Goal: Transaction & Acquisition: Book appointment/travel/reservation

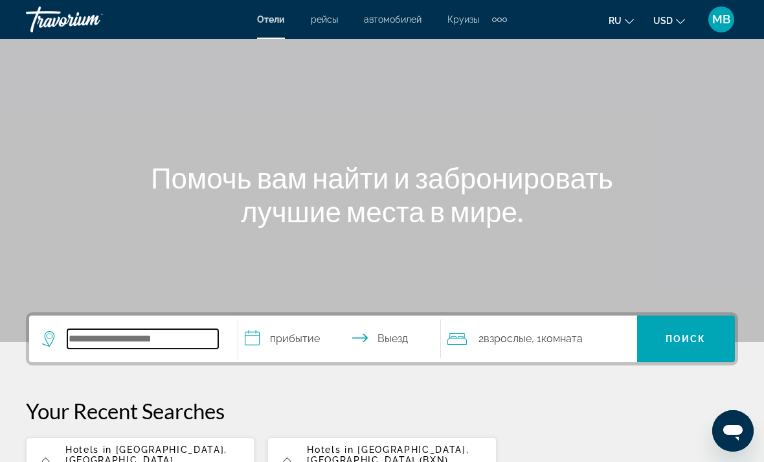
click at [161, 344] on input "Search widget" at bounding box center [142, 338] width 151 height 19
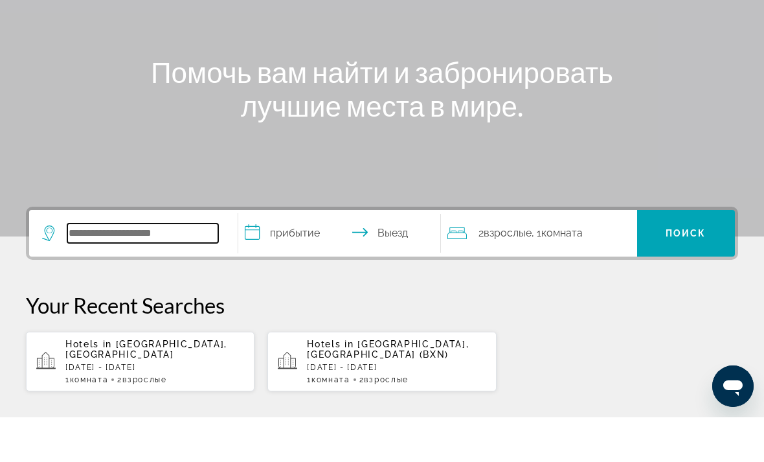
scroll to position [272, 0]
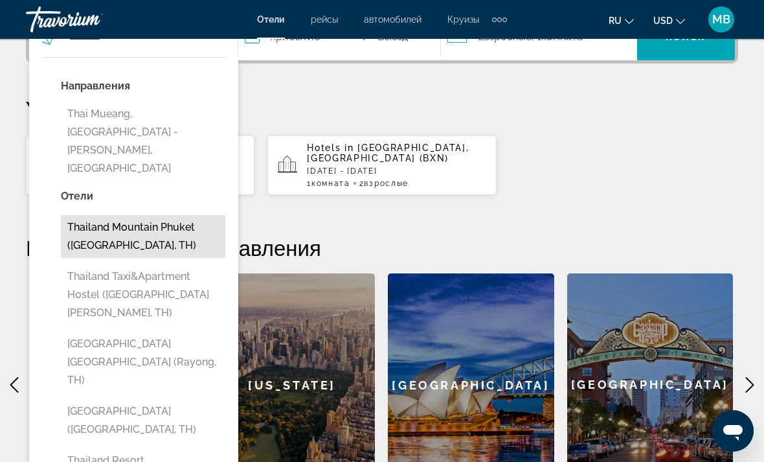
click at [182, 215] on button "Thailand Mountain Phuket ([GEOGRAPHIC_DATA], TH)" at bounding box center [143, 236] width 165 height 43
type input "**********"
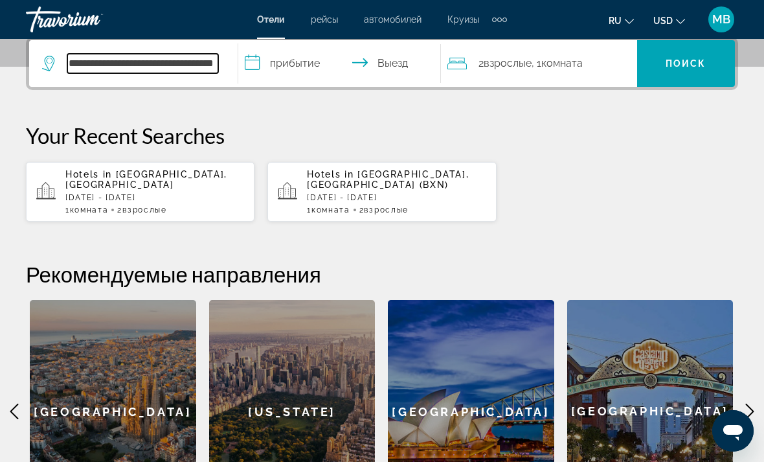
scroll to position [317, 0]
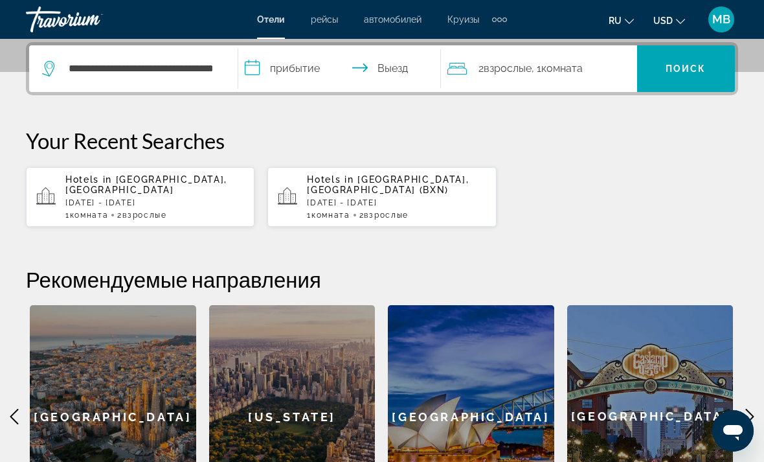
click at [310, 69] on input "**********" at bounding box center [342, 70] width 208 height 51
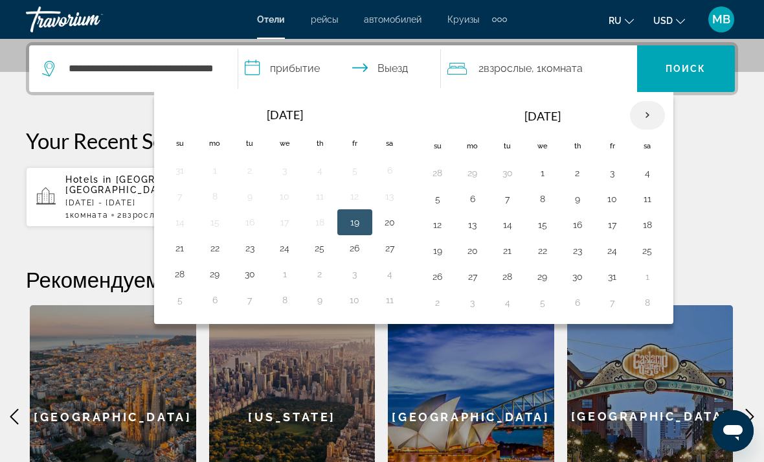
click at [652, 115] on th "Next month" at bounding box center [647, 115] width 35 height 28
click at [648, 116] on th "Next month" at bounding box center [647, 115] width 35 height 28
click at [583, 174] on button "4" at bounding box center [577, 173] width 21 height 18
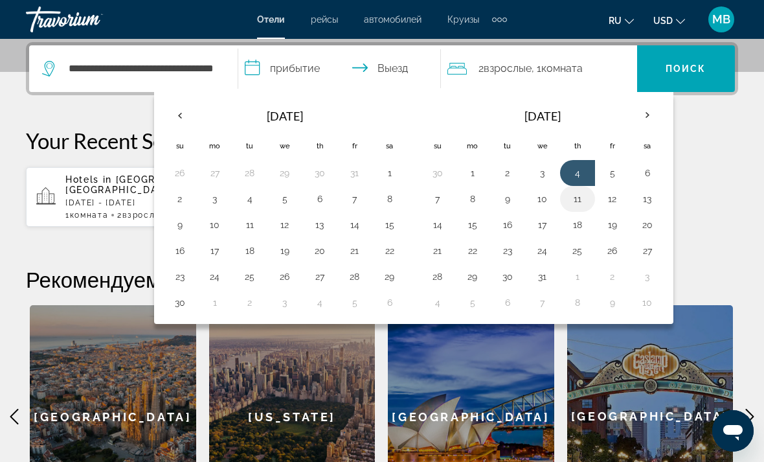
click at [578, 199] on button "11" at bounding box center [577, 199] width 21 height 18
type input "**********"
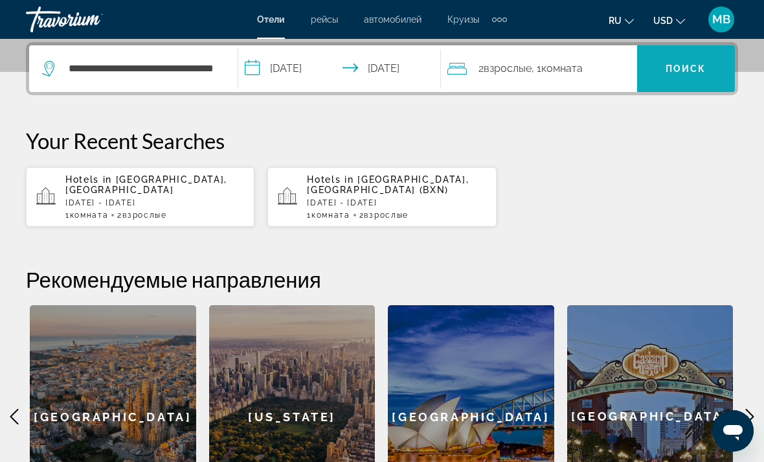
click at [689, 65] on span "Поиск" at bounding box center [686, 68] width 41 height 10
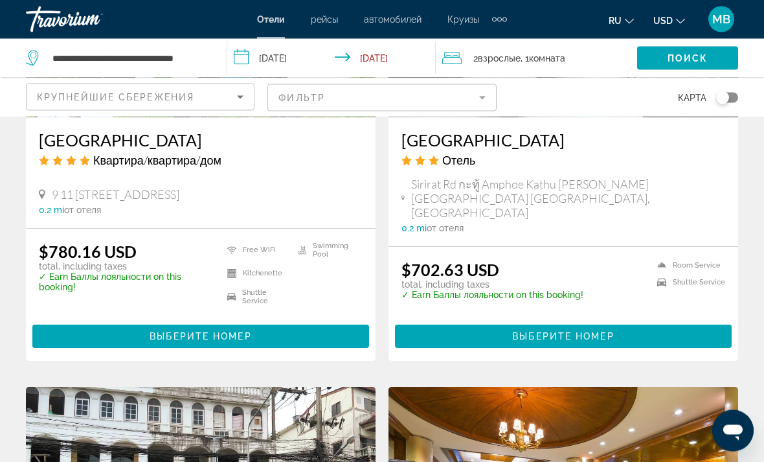
scroll to position [2188, 0]
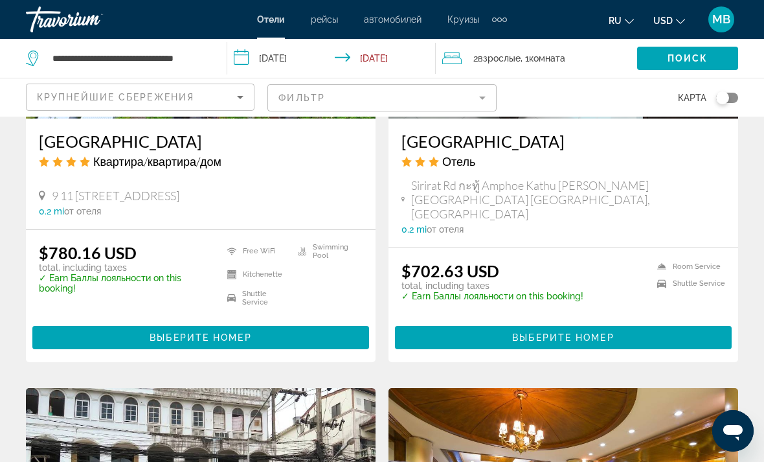
click at [481, 102] on mat-form-field "Фильтр" at bounding box center [382, 97] width 229 height 27
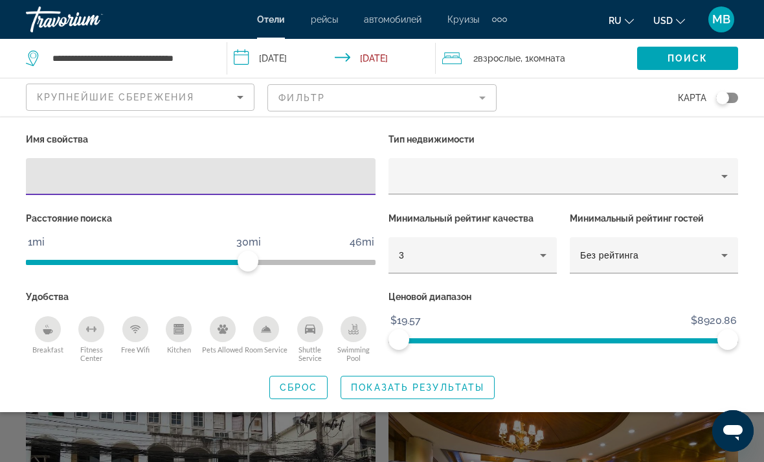
click at [49, 331] on icon "Breakfast" at bounding box center [48, 331] width 10 height 5
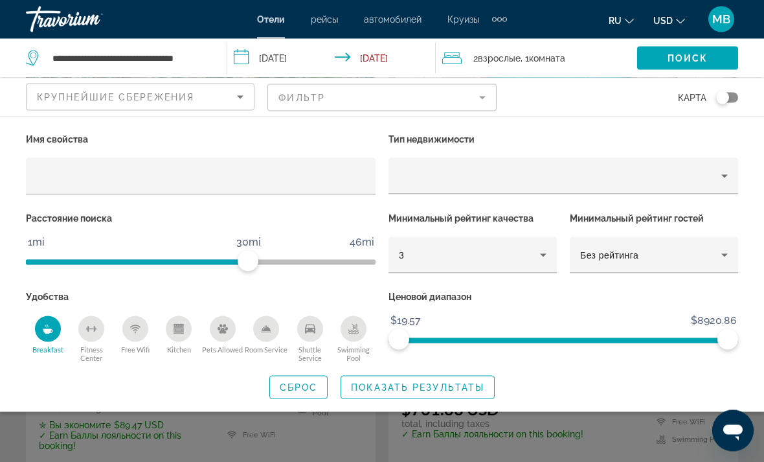
scroll to position [124, 0]
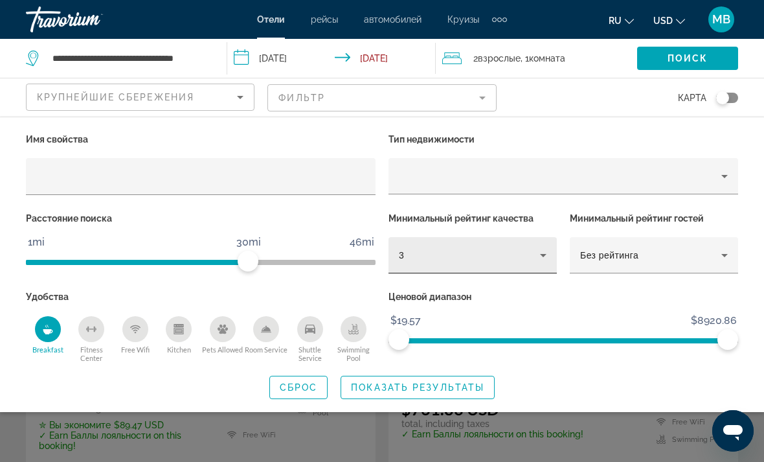
click at [531, 251] on div "3" at bounding box center [469, 255] width 141 height 16
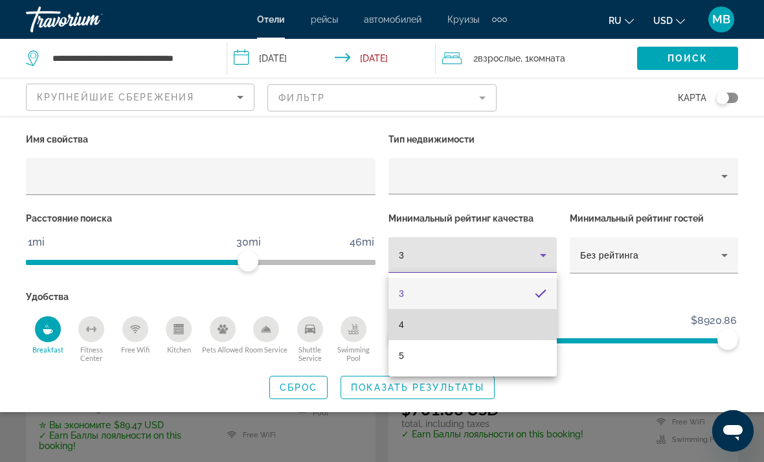
click at [475, 324] on mat-option "4" at bounding box center [473, 324] width 168 height 31
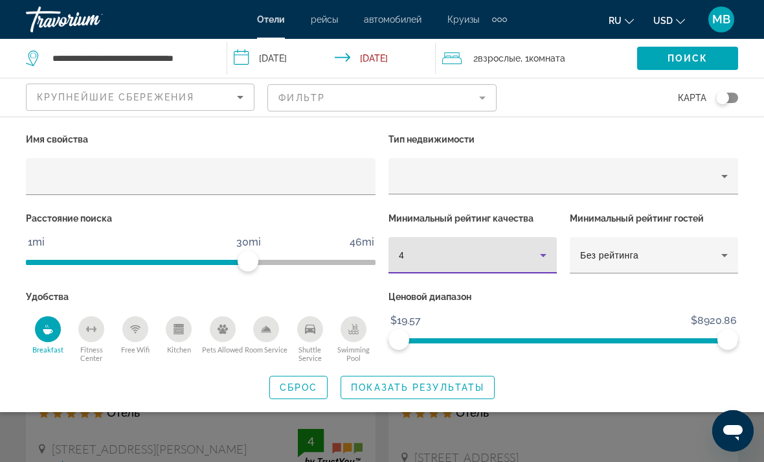
click at [311, 335] on div "Shuttle Service" at bounding box center [310, 329] width 26 height 26
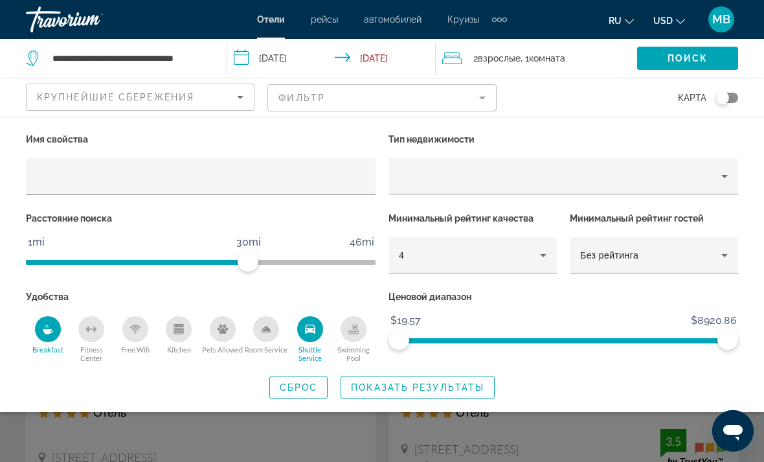
click at [95, 335] on div "Fitness Center" at bounding box center [91, 329] width 26 height 26
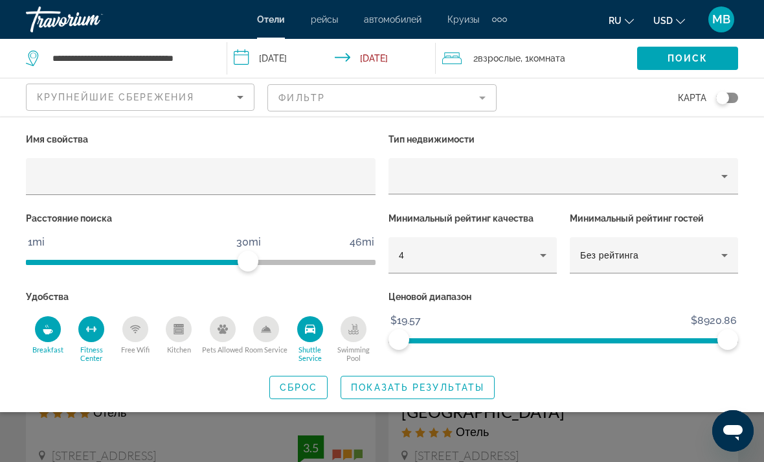
click at [145, 336] on div "Free Wifi" at bounding box center [135, 329] width 26 height 26
click at [187, 330] on div "Kitchen" at bounding box center [179, 329] width 26 height 26
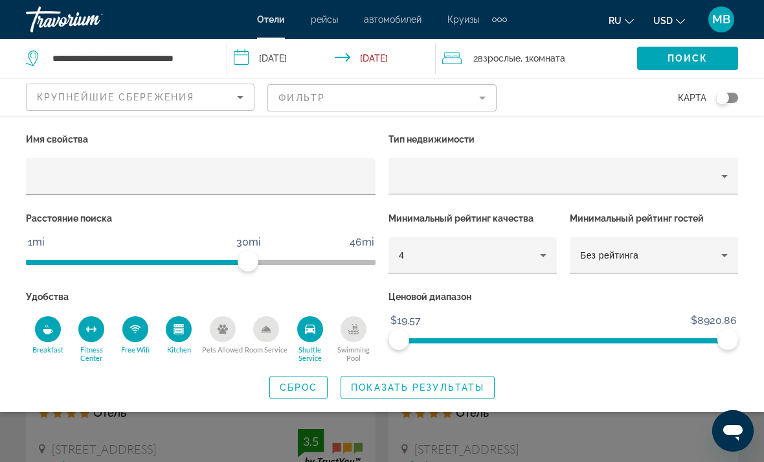
click at [235, 327] on div "Pets Allowed" at bounding box center [223, 329] width 26 height 26
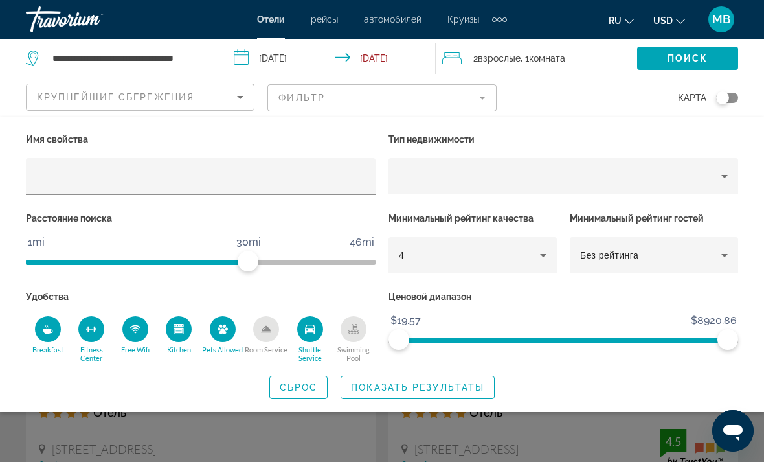
click at [227, 330] on icon "Pets Allowed" at bounding box center [223, 329] width 10 height 10
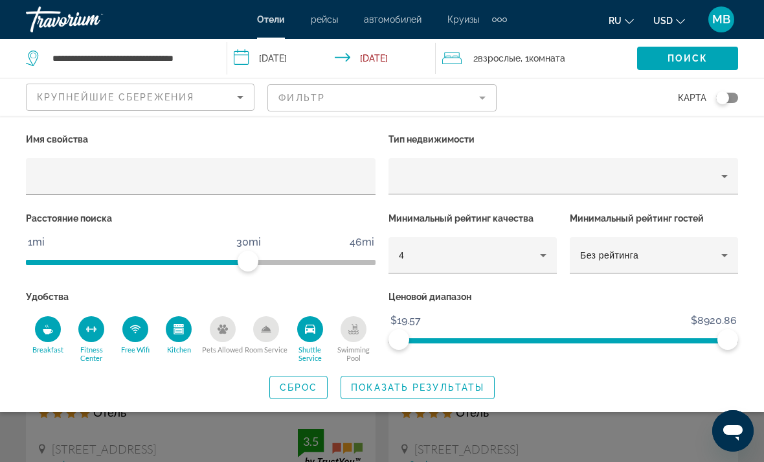
click at [264, 340] on div "Room Service" at bounding box center [266, 329] width 26 height 26
click at [358, 339] on div "Swimming Pool" at bounding box center [354, 329] width 26 height 26
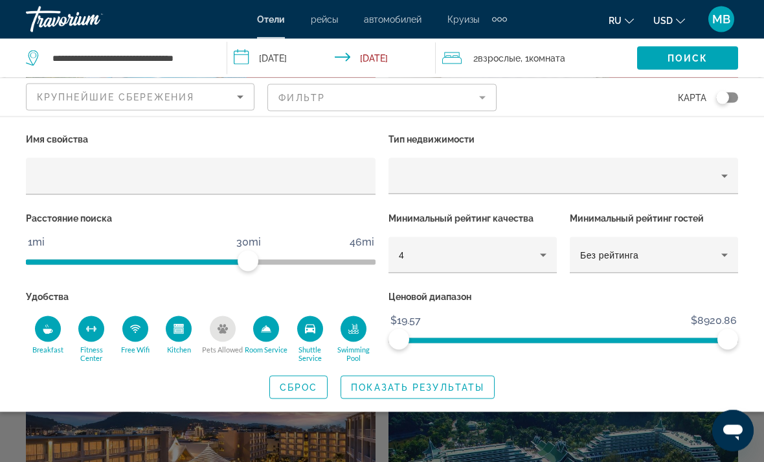
scroll to position [258, 0]
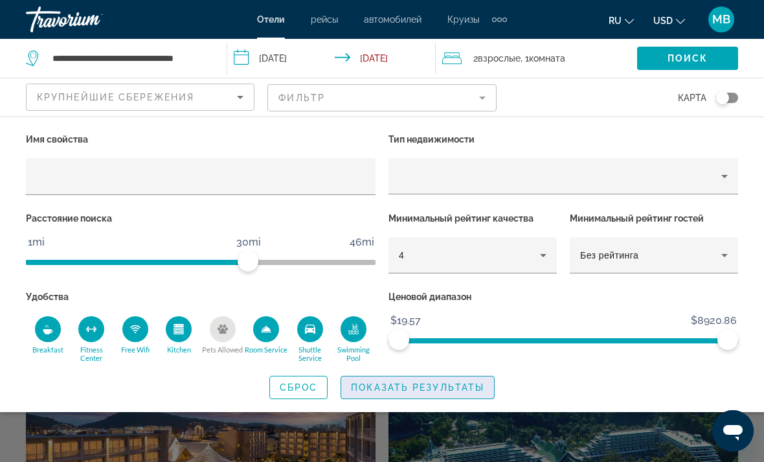
click at [441, 385] on span "Показать результаты" at bounding box center [417, 387] width 133 height 10
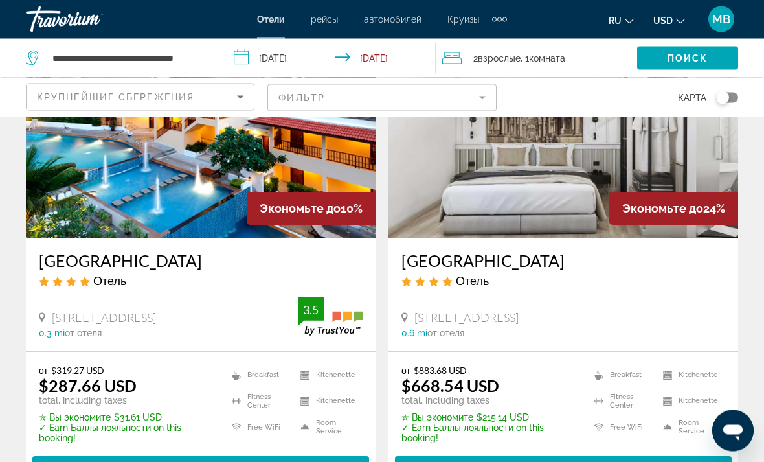
scroll to position [133, 0]
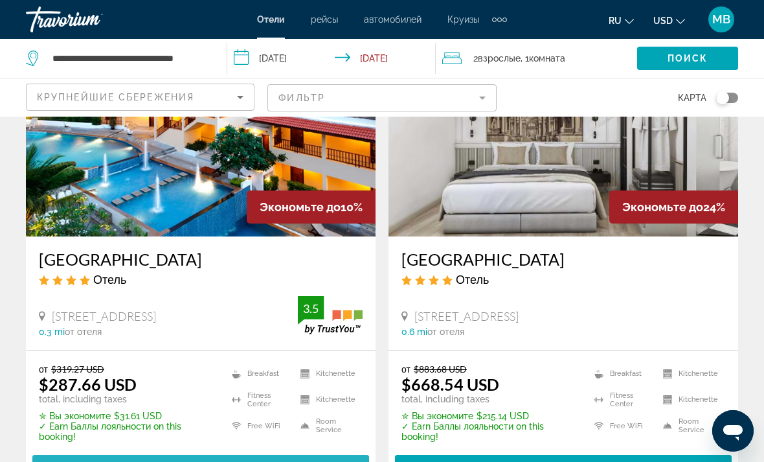
click at [202, 461] on span "Выберите номер" at bounding box center [201, 466] width 102 height 10
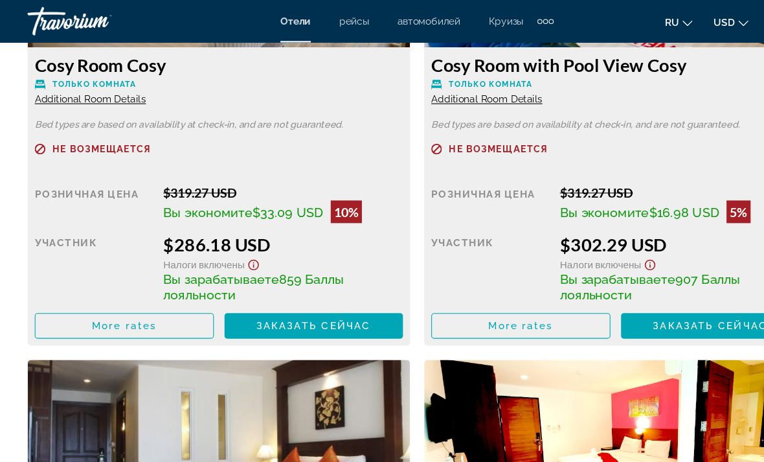
scroll to position [2141, 0]
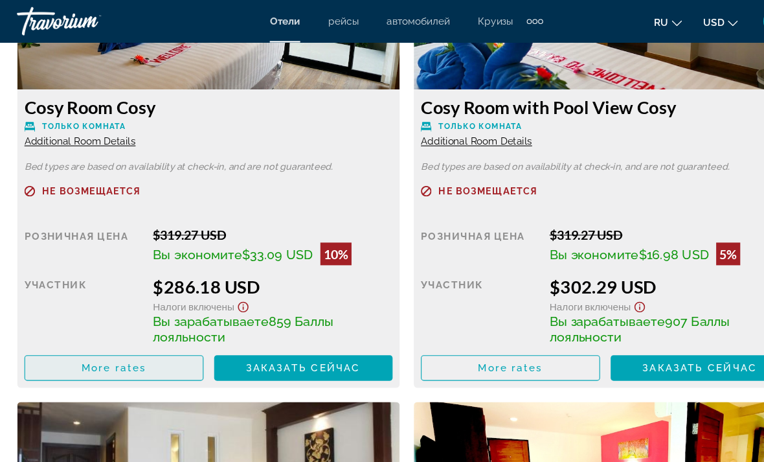
click at [113, 334] on span "More rates" at bounding box center [114, 336] width 59 height 10
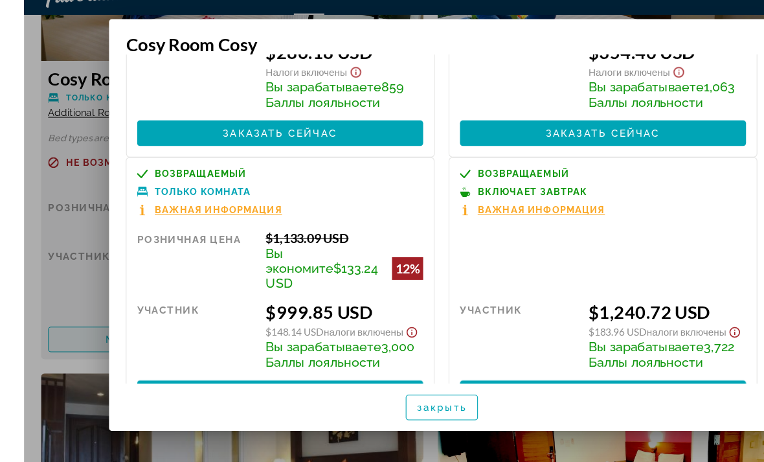
scroll to position [0, 0]
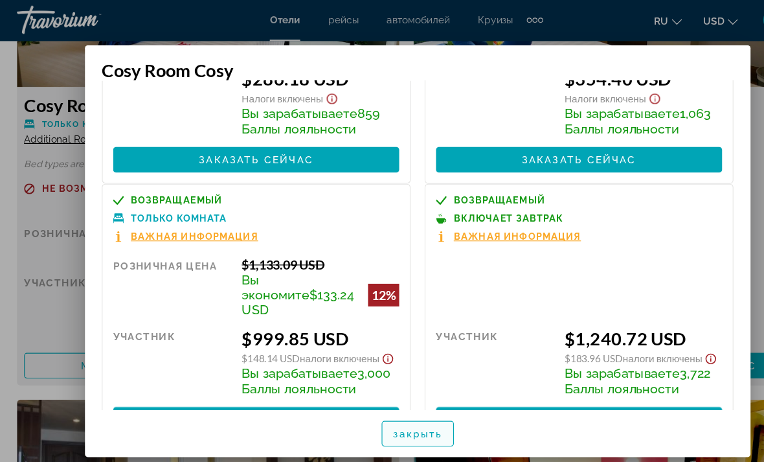
click at [385, 403] on span "закрыть" at bounding box center [381, 398] width 45 height 10
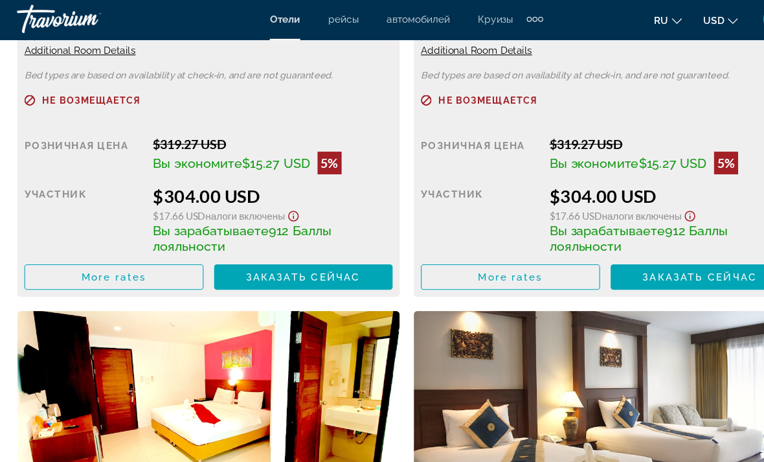
scroll to position [2670, 0]
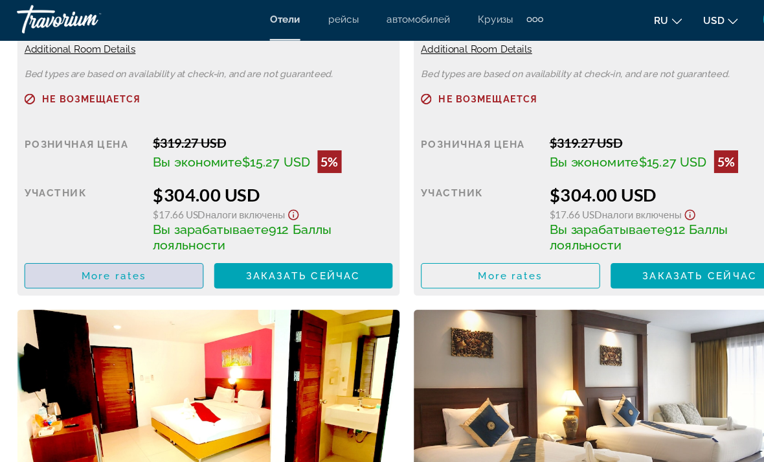
click at [142, 249] on span "Main content" at bounding box center [114, 253] width 163 height 31
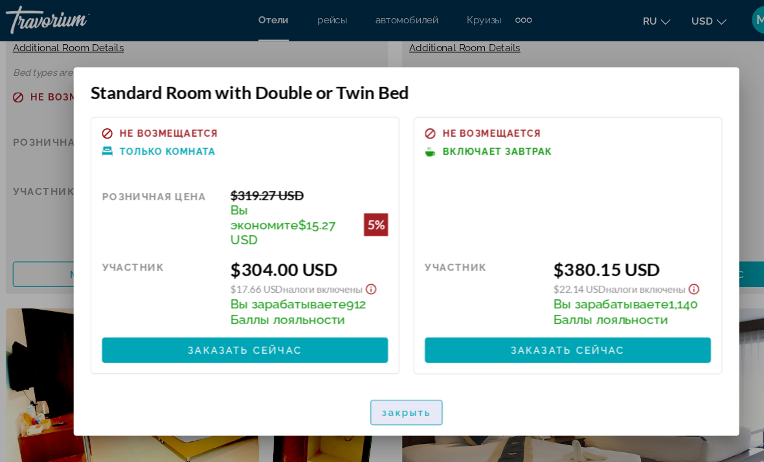
click at [378, 373] on span "закрыть" at bounding box center [381, 378] width 45 height 10
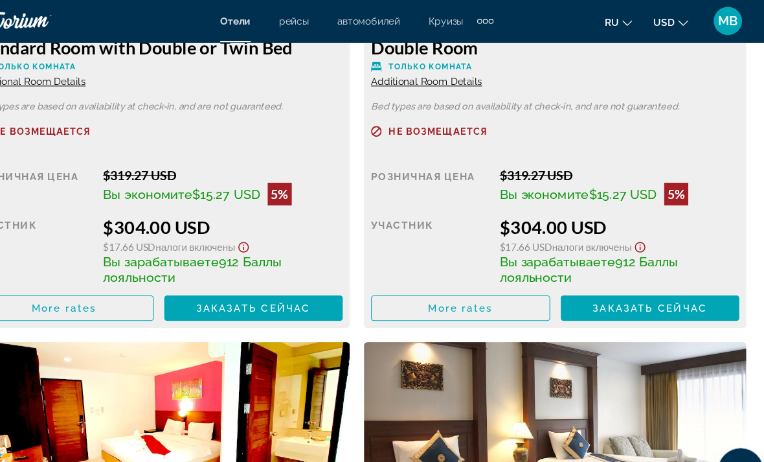
scroll to position [2626, 0]
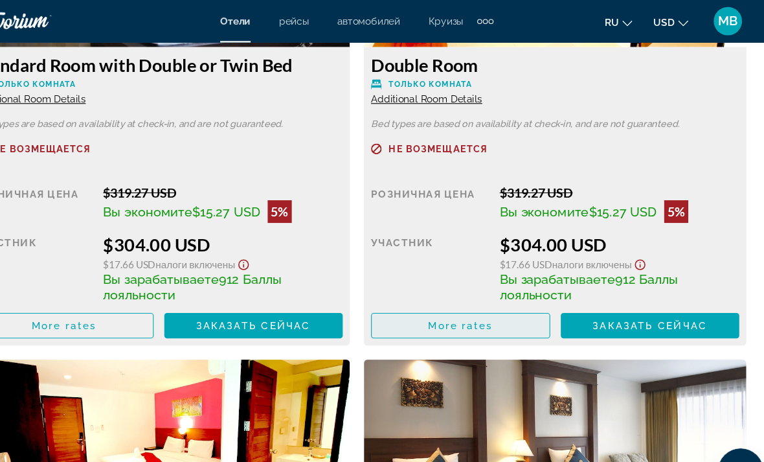
click at [413, 286] on span "Main content" at bounding box center [477, 297] width 163 height 31
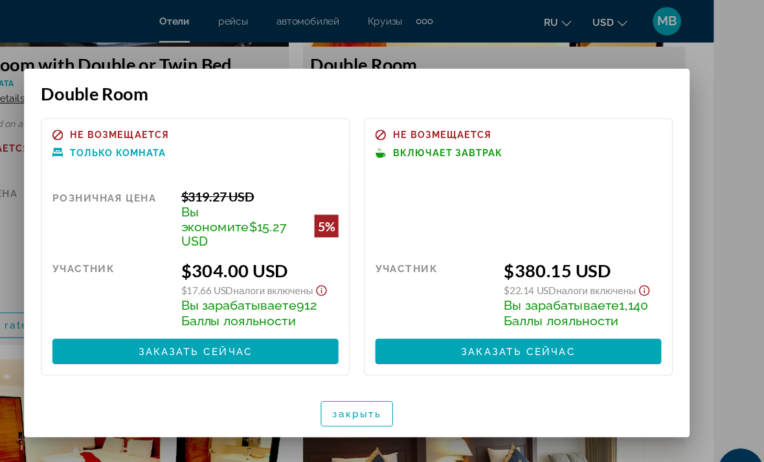
scroll to position [0, 0]
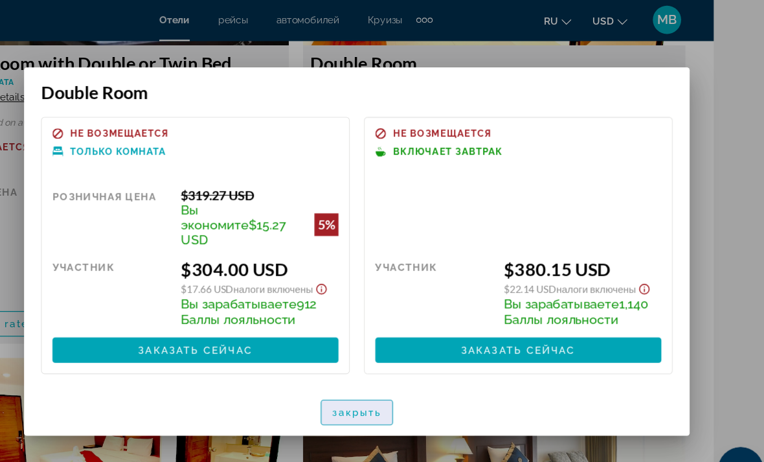
click at [359, 373] on span "закрыть" at bounding box center [381, 378] width 45 height 10
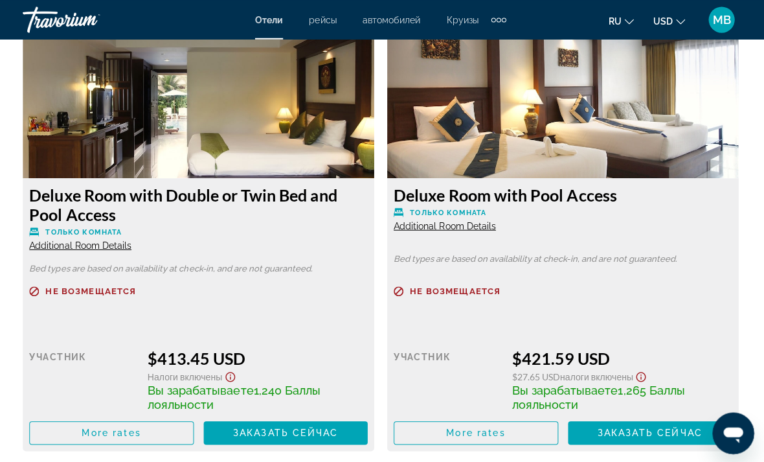
scroll to position [3794, 0]
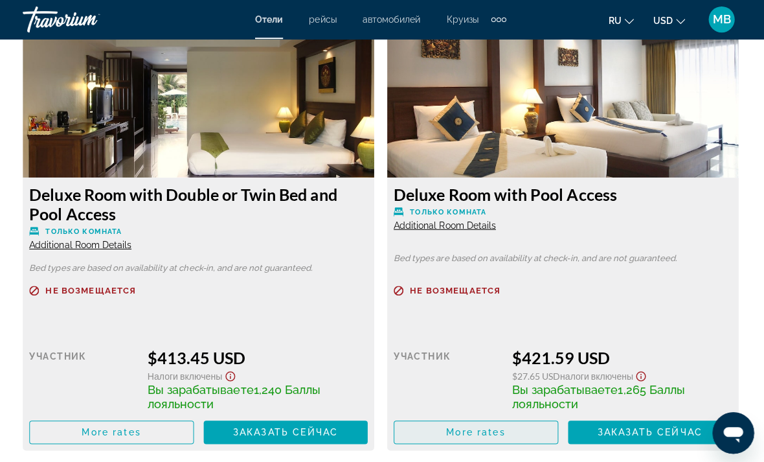
click at [509, 429] on span "Main content" at bounding box center [477, 430] width 163 height 31
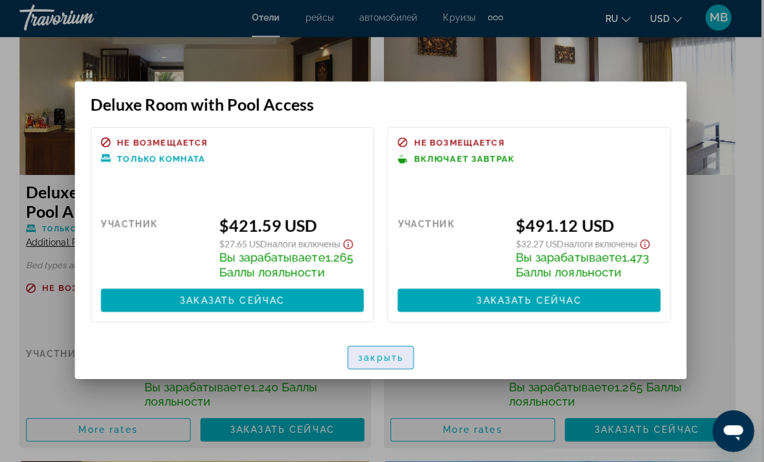
click at [391, 344] on span "button" at bounding box center [382, 357] width 65 height 31
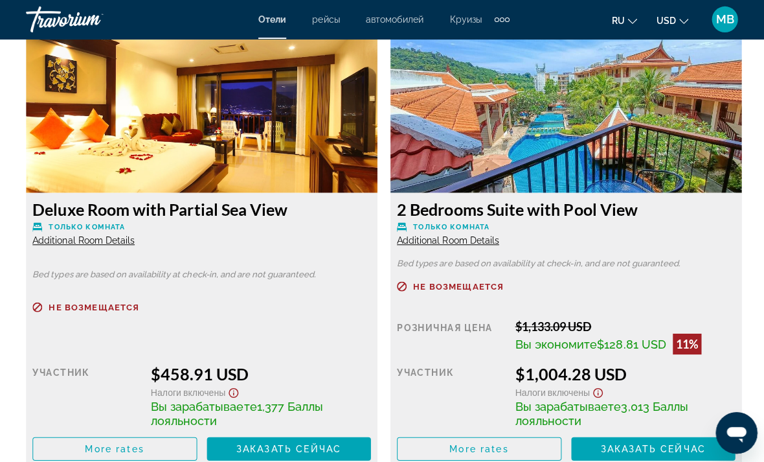
scroll to position [4230, 0]
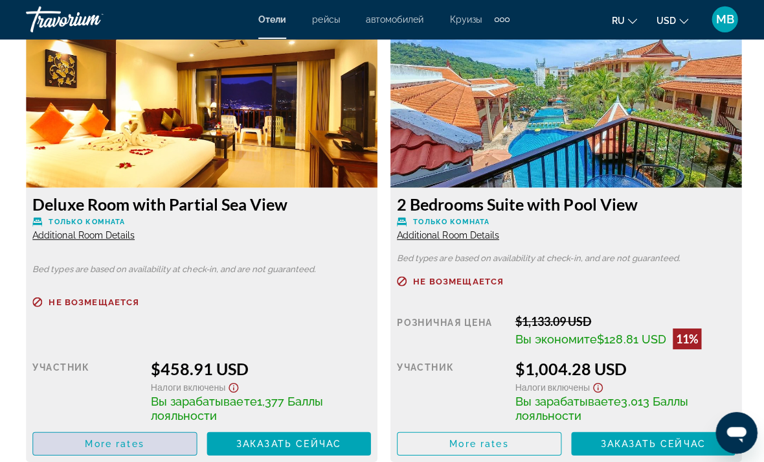
click at [166, 441] on span "Main content" at bounding box center [114, 441] width 163 height 31
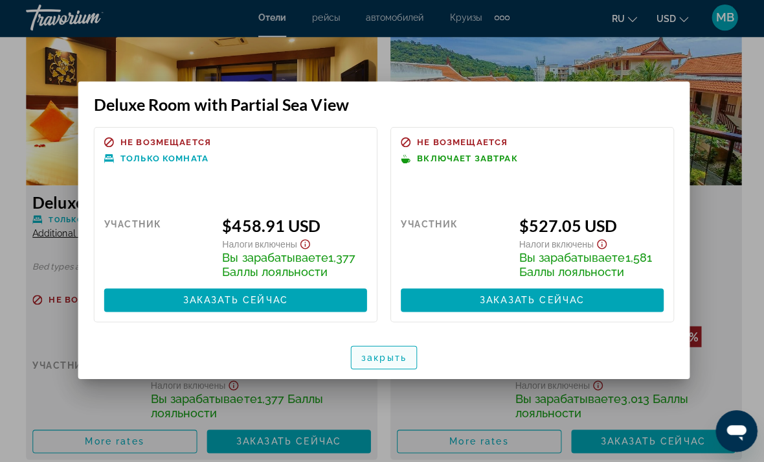
click at [390, 352] on span "закрыть" at bounding box center [381, 357] width 45 height 10
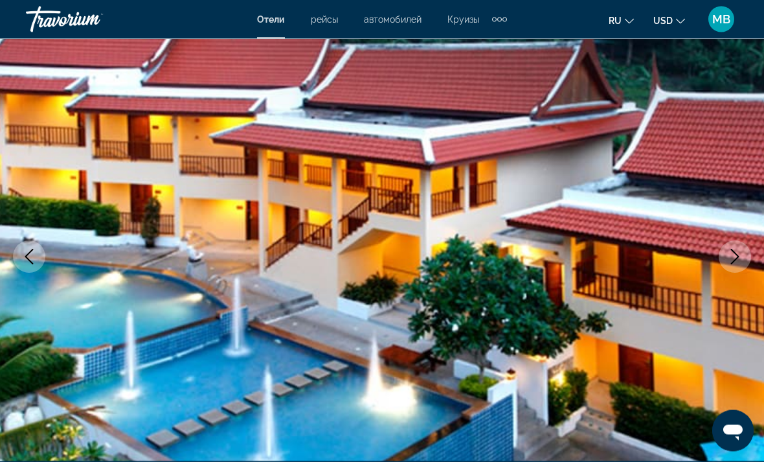
scroll to position [92, 0]
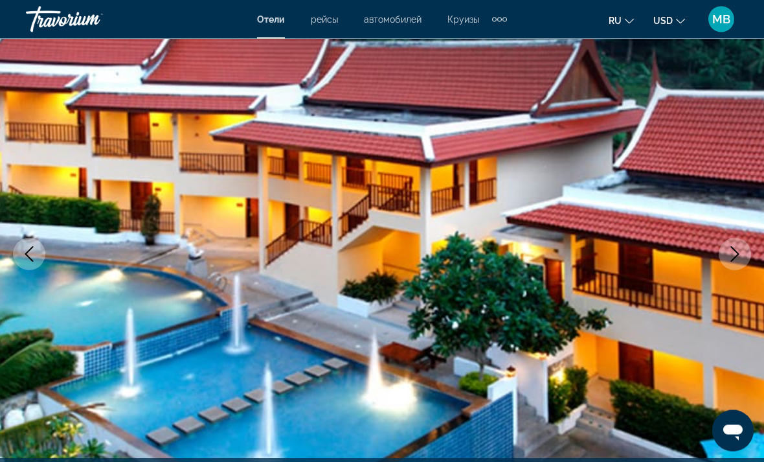
click at [730, 251] on icon "Next image" at bounding box center [735, 255] width 16 height 16
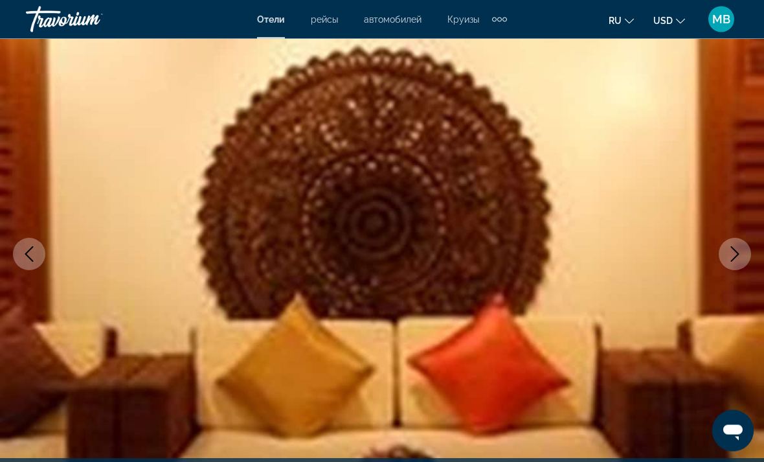
click at [730, 253] on icon "Next image" at bounding box center [735, 255] width 16 height 16
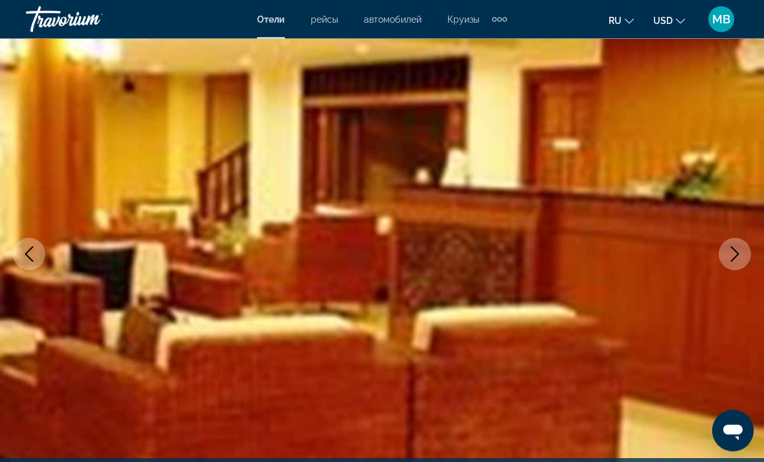
click at [736, 249] on icon "Next image" at bounding box center [735, 255] width 16 height 16
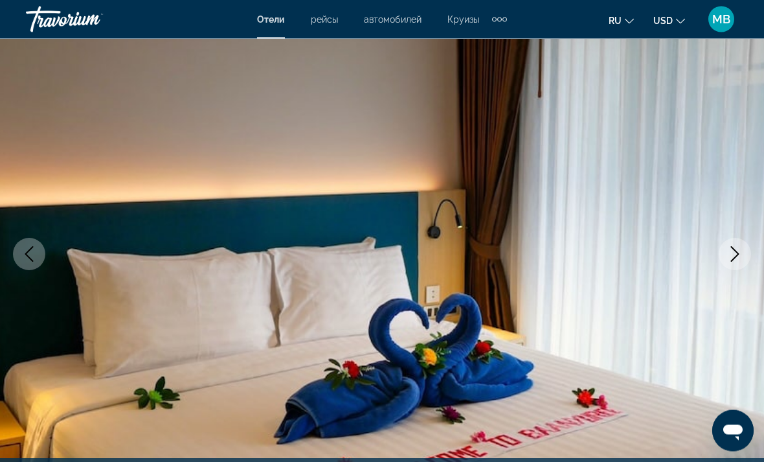
click at [733, 251] on icon "Next image" at bounding box center [735, 255] width 16 height 16
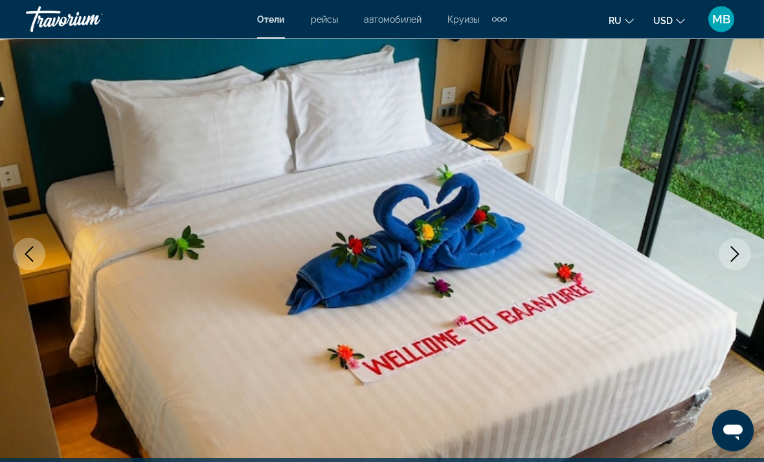
click at [735, 251] on icon "Next image" at bounding box center [735, 255] width 16 height 16
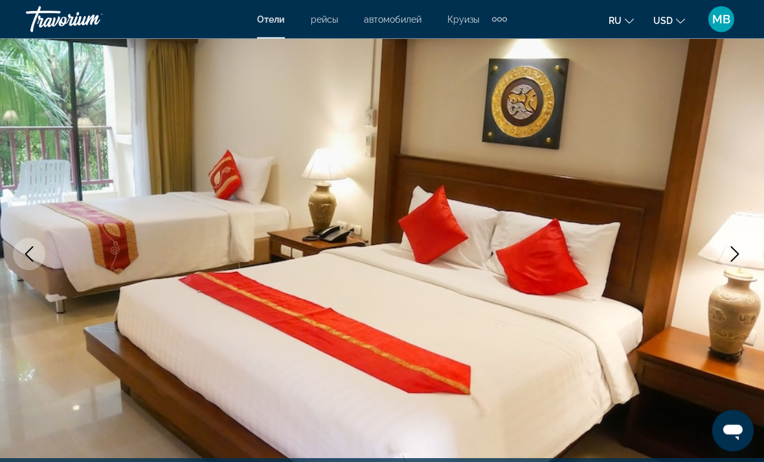
click at [734, 254] on icon "Next image" at bounding box center [735, 255] width 16 height 16
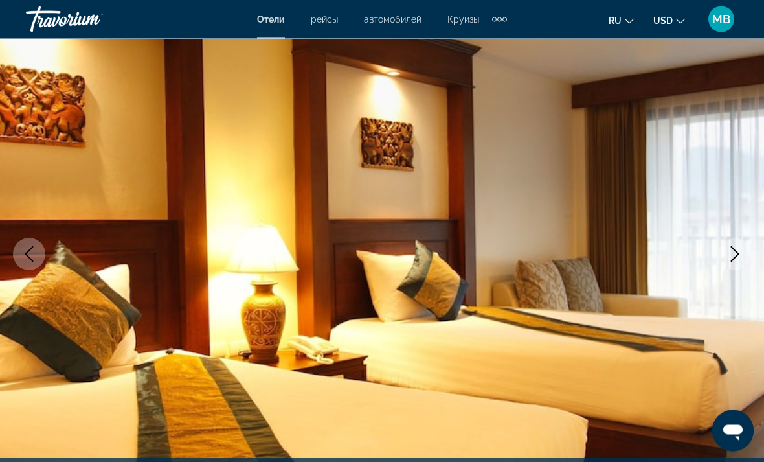
click at [735, 251] on icon "Next image" at bounding box center [735, 255] width 16 height 16
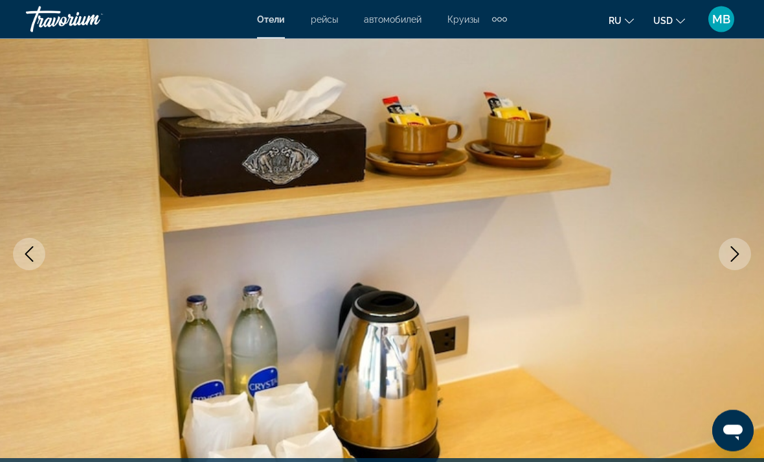
click at [746, 254] on button "Next image" at bounding box center [735, 254] width 32 height 32
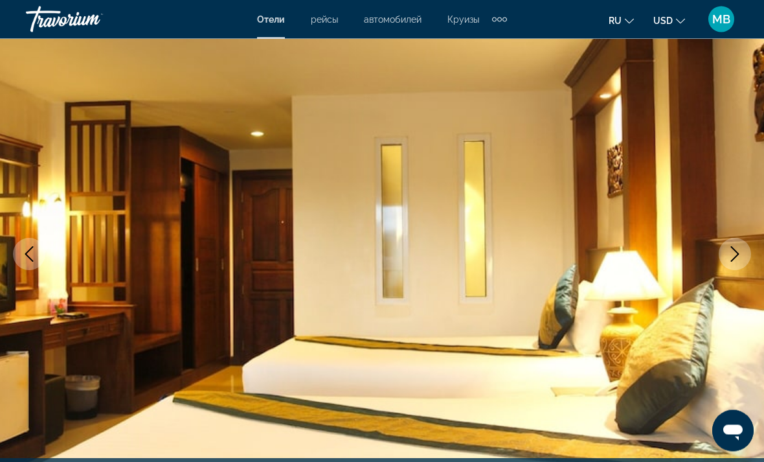
click at [734, 250] on icon "Next image" at bounding box center [735, 255] width 16 height 16
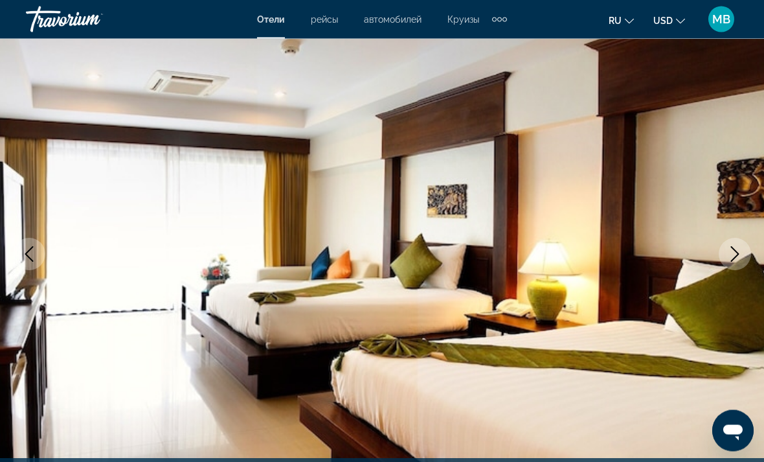
click at [740, 258] on icon "Next image" at bounding box center [735, 255] width 16 height 16
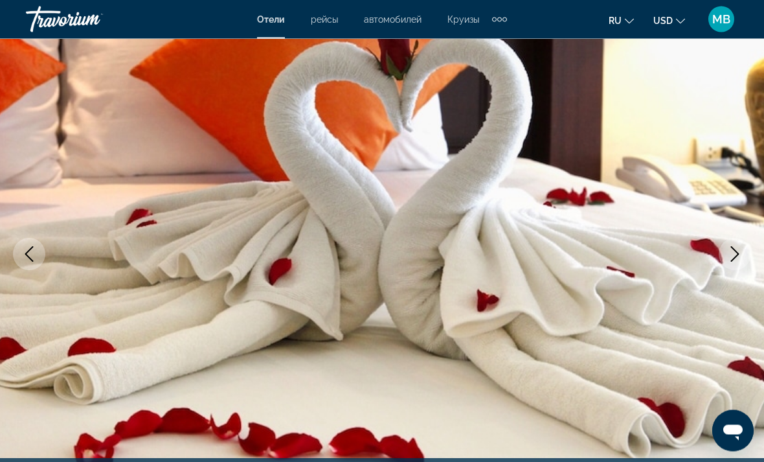
click at [718, 250] on img "Main content" at bounding box center [382, 254] width 764 height 615
click at [734, 245] on button "Next image" at bounding box center [735, 254] width 32 height 32
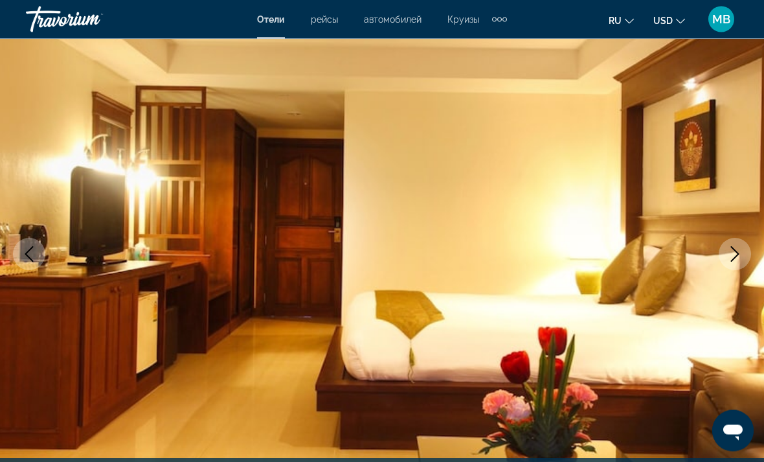
click at [47, 255] on img "Main content" at bounding box center [382, 254] width 764 height 615
click at [41, 252] on button "Previous image" at bounding box center [29, 254] width 32 height 32
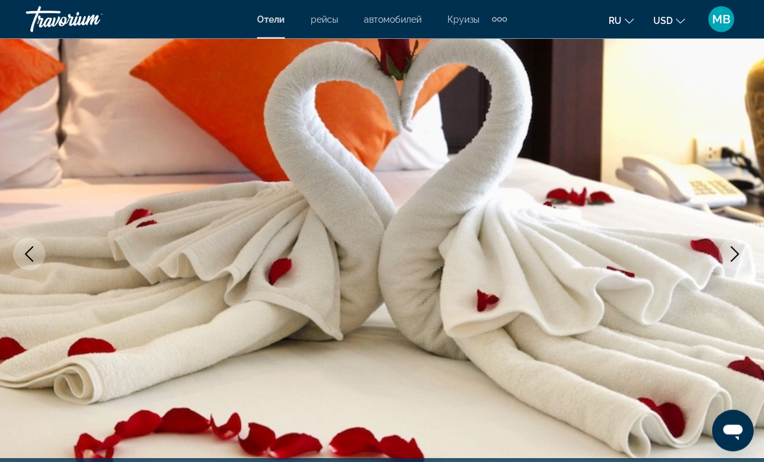
click at [735, 251] on icon "Next image" at bounding box center [735, 255] width 16 height 16
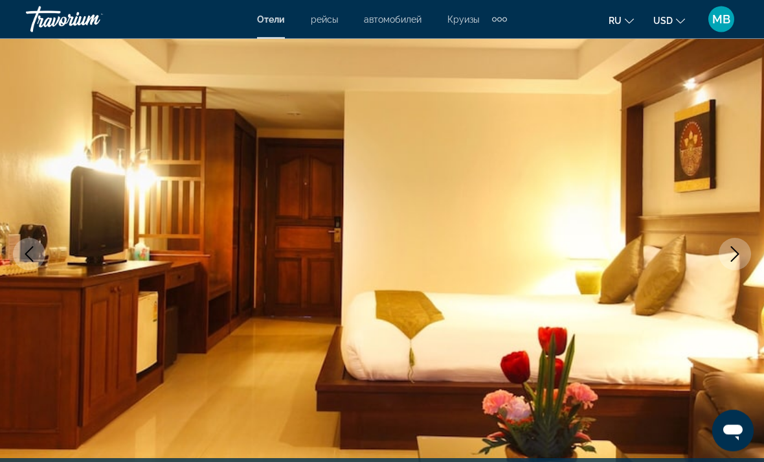
click at [731, 251] on icon "Next image" at bounding box center [735, 255] width 16 height 16
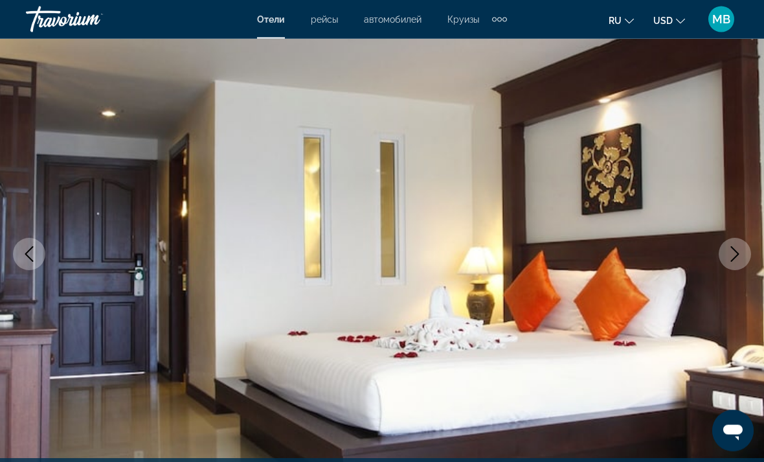
click at [728, 252] on icon "Next image" at bounding box center [735, 255] width 16 height 16
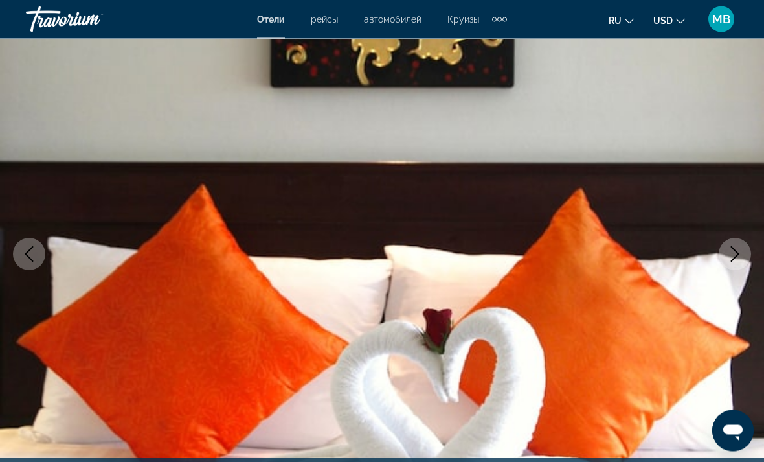
click at [728, 251] on icon "Next image" at bounding box center [735, 255] width 16 height 16
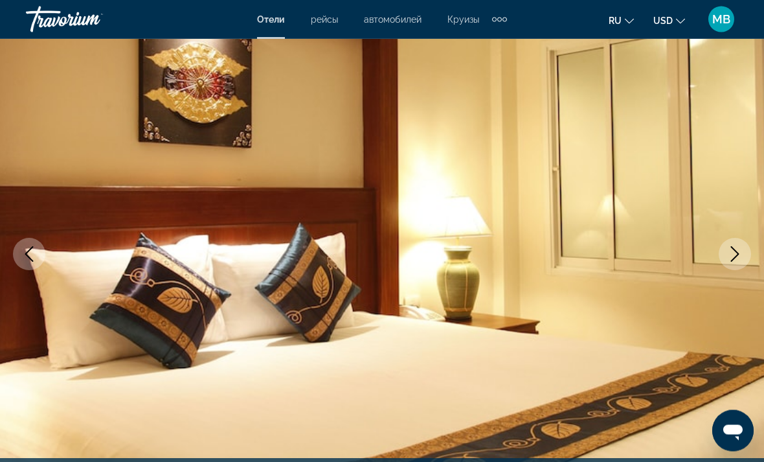
click at [732, 250] on icon "Next image" at bounding box center [735, 255] width 16 height 16
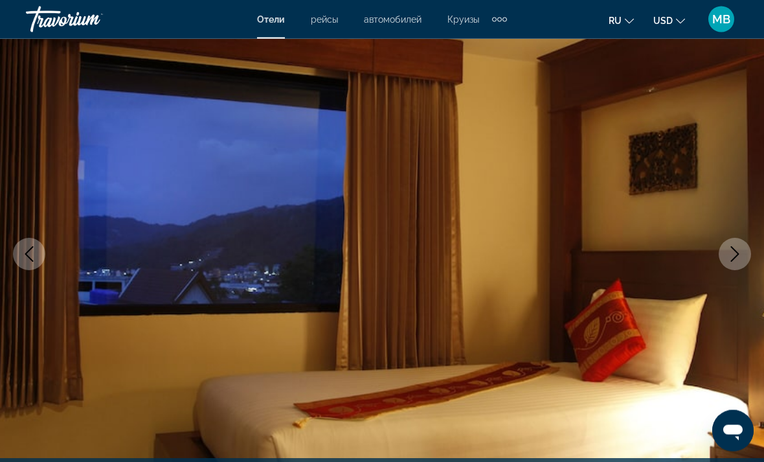
click at [732, 261] on icon "Next image" at bounding box center [735, 255] width 8 height 16
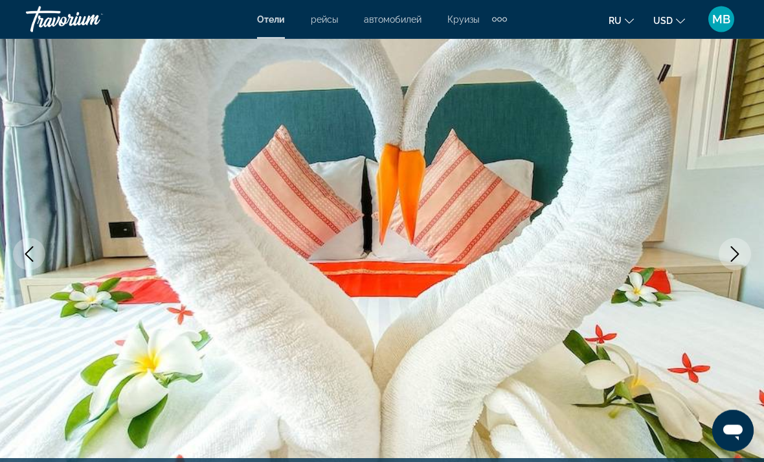
click at [734, 244] on button "Next image" at bounding box center [735, 254] width 32 height 32
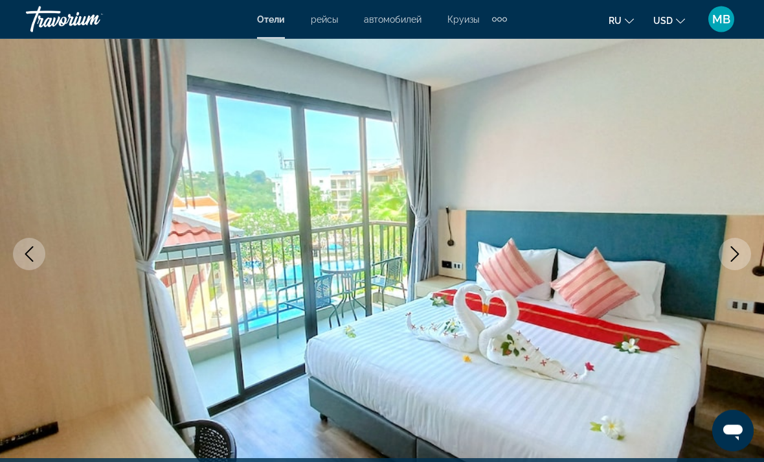
click at [727, 247] on icon "Next image" at bounding box center [735, 255] width 16 height 16
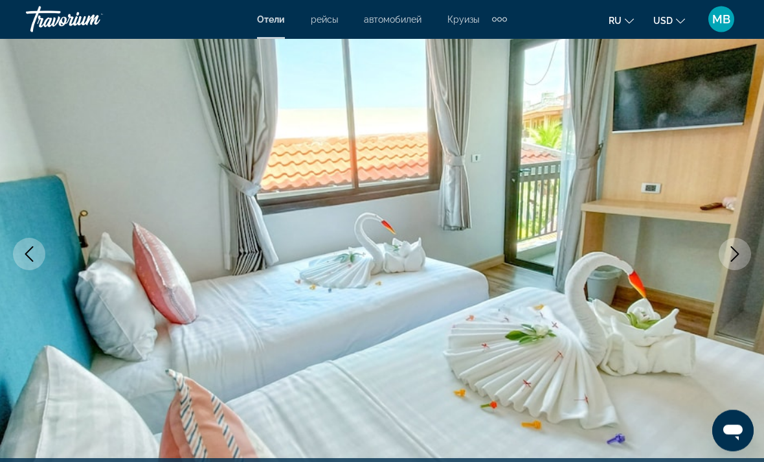
click at [731, 245] on button "Next image" at bounding box center [735, 254] width 32 height 32
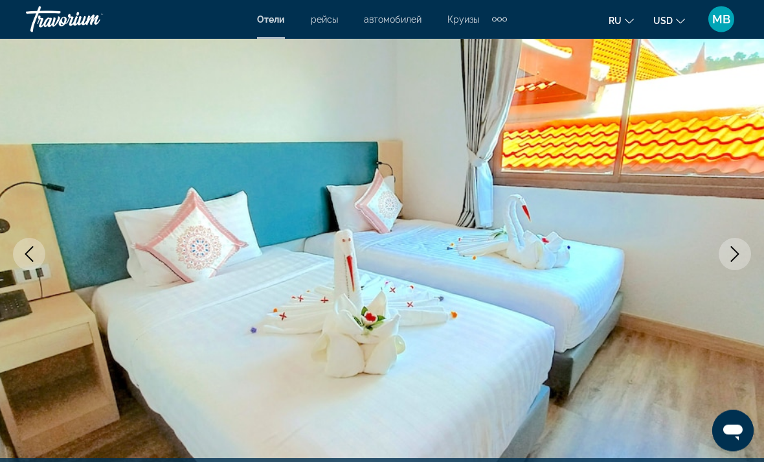
click at [733, 247] on icon "Next image" at bounding box center [735, 255] width 16 height 16
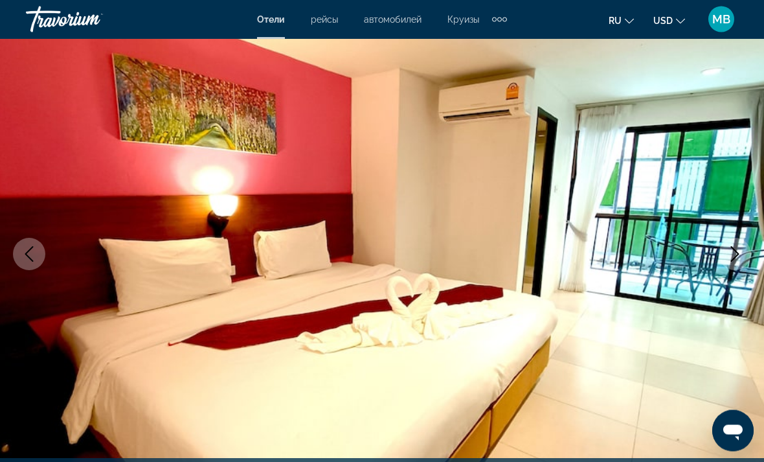
click at [734, 244] on button "Next image" at bounding box center [735, 254] width 32 height 32
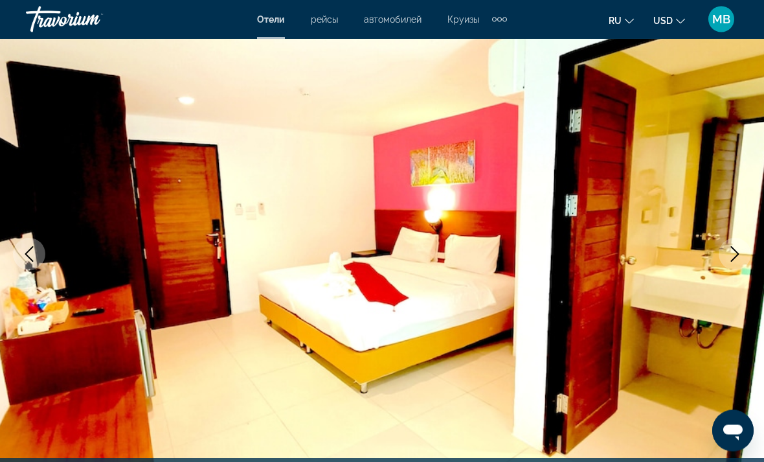
click at [736, 244] on button "Next image" at bounding box center [735, 254] width 32 height 32
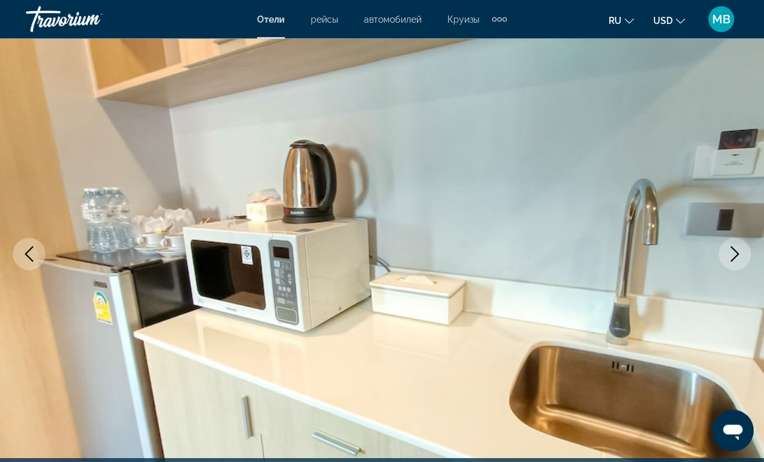
click at [727, 256] on button "Next image" at bounding box center [735, 254] width 32 height 32
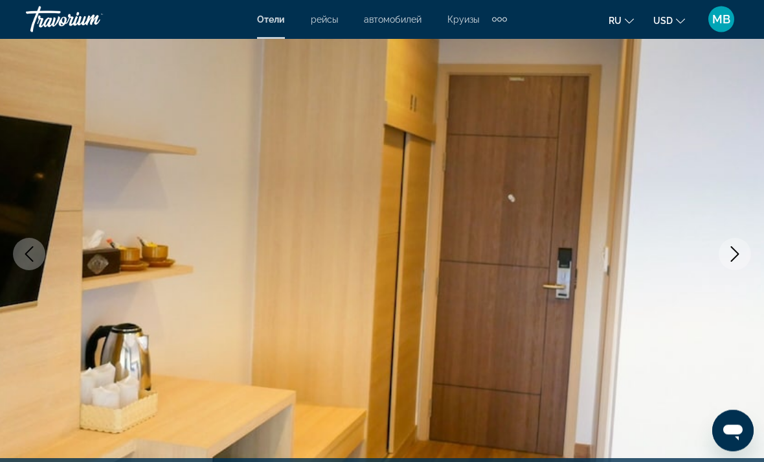
click at [733, 249] on icon "Next image" at bounding box center [735, 255] width 8 height 16
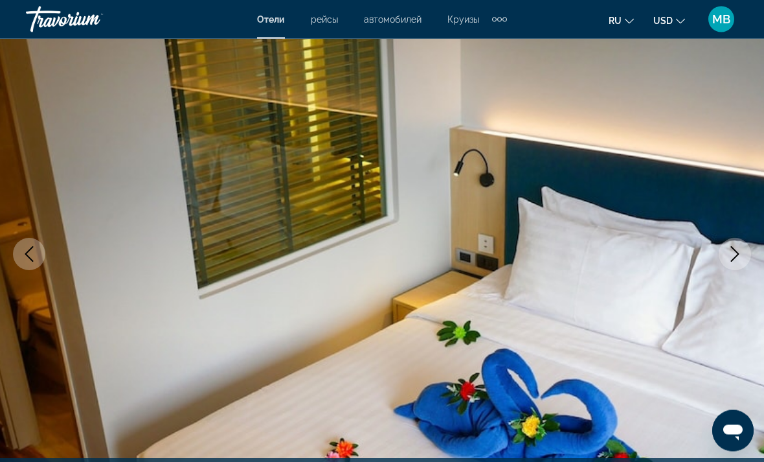
click at [734, 251] on icon "Next image" at bounding box center [735, 255] width 16 height 16
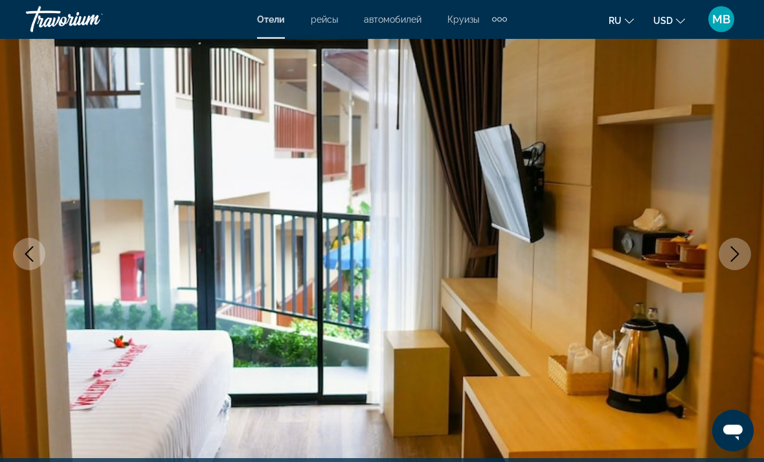
click at [742, 253] on icon "Next image" at bounding box center [735, 255] width 16 height 16
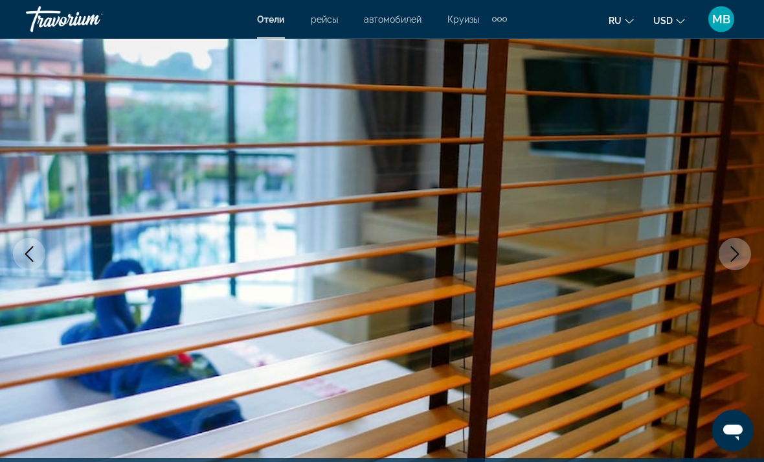
click at [735, 255] on icon "Next image" at bounding box center [735, 255] width 16 height 16
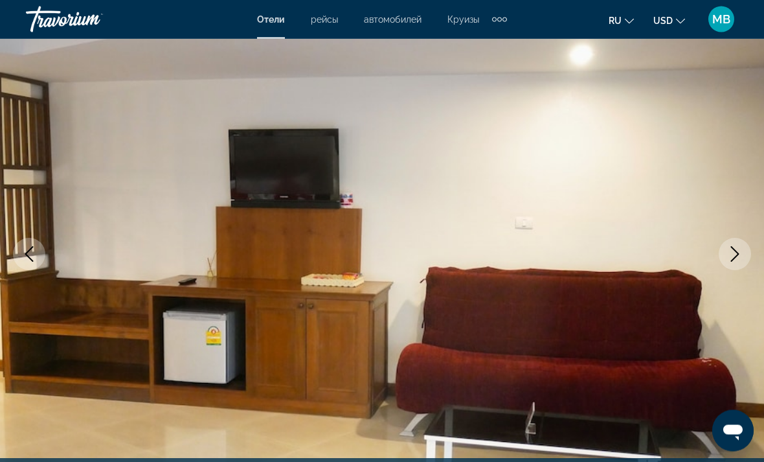
click at [742, 244] on button "Next image" at bounding box center [735, 254] width 32 height 32
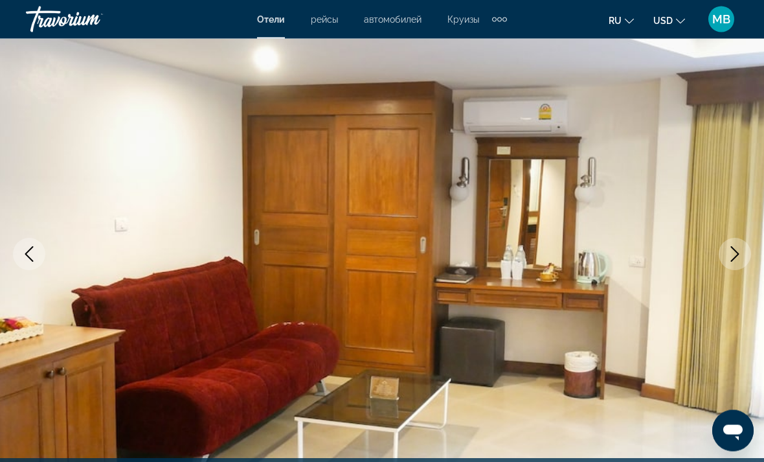
click at [737, 241] on button "Next image" at bounding box center [735, 254] width 32 height 32
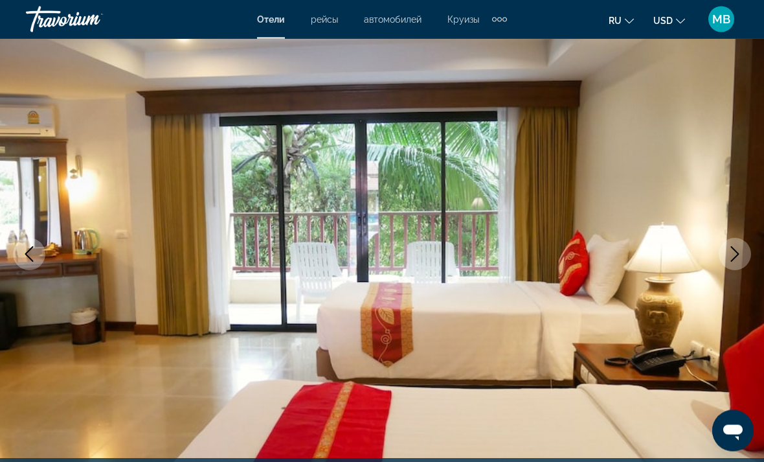
click at [747, 245] on button "Next image" at bounding box center [735, 254] width 32 height 32
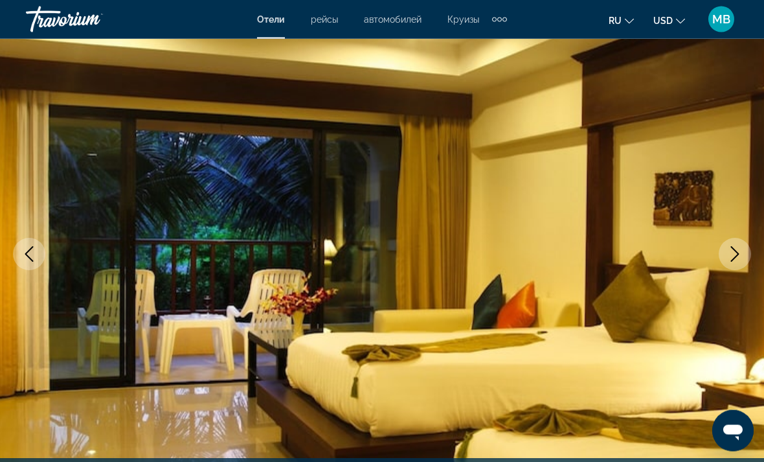
click at [738, 240] on button "Next image" at bounding box center [735, 254] width 32 height 32
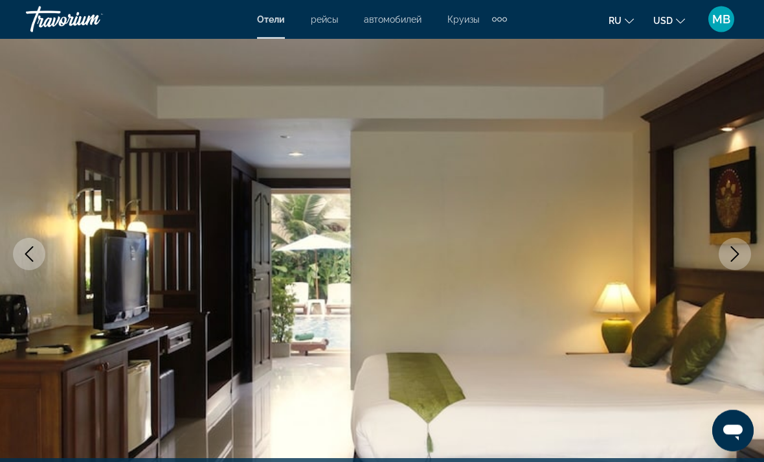
click at [742, 235] on img "Main content" at bounding box center [382, 254] width 764 height 615
click at [736, 245] on button "Next image" at bounding box center [735, 254] width 32 height 32
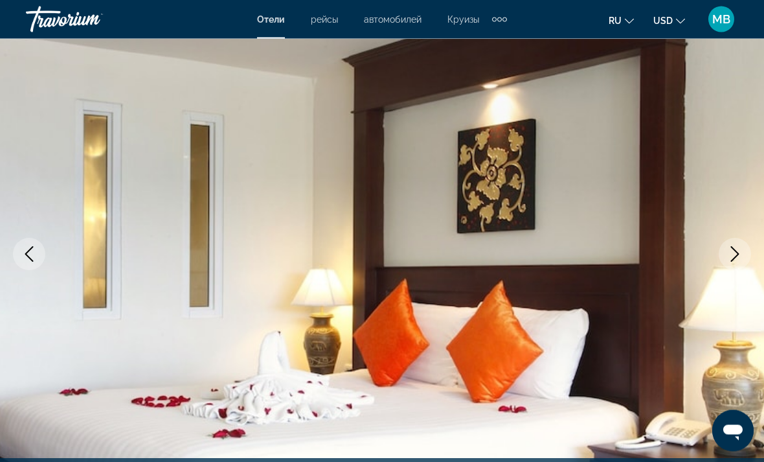
click at [27, 256] on icon "Previous image" at bounding box center [29, 255] width 8 height 16
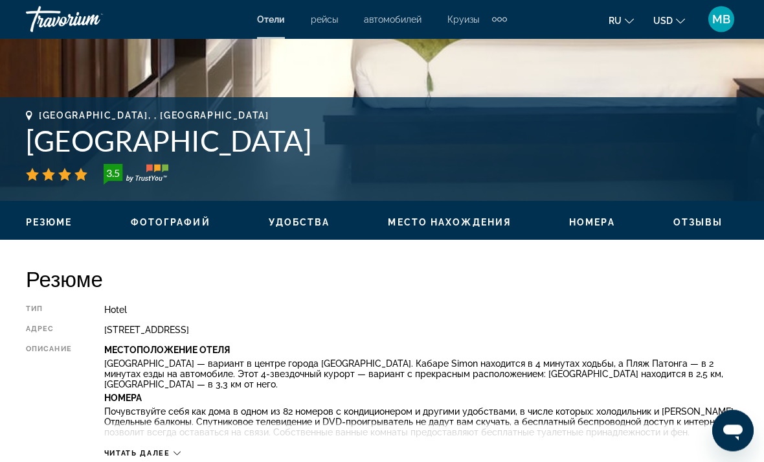
scroll to position [437, 0]
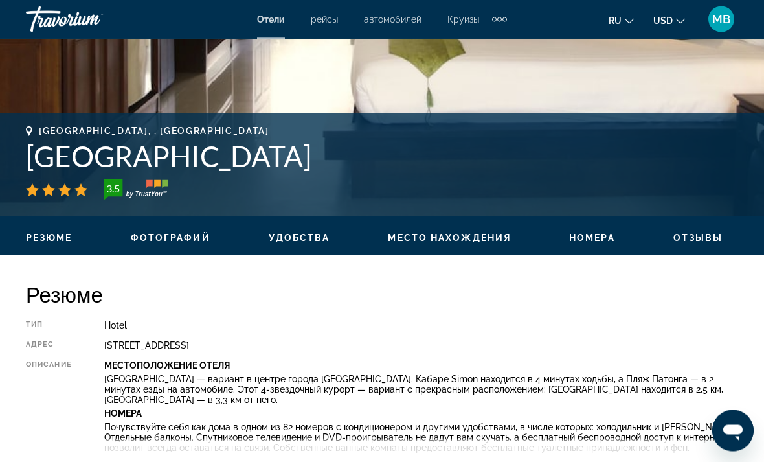
click at [155, 199] on img "Main content" at bounding box center [136, 190] width 65 height 21
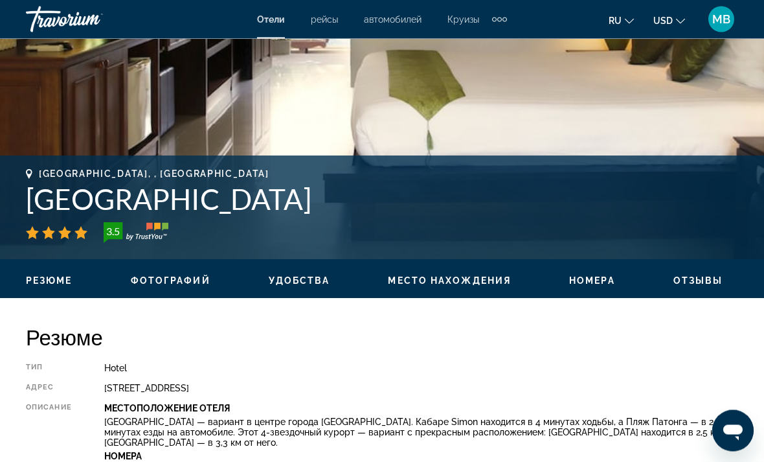
scroll to position [395, 0]
click at [472, 282] on span "Место нахождения" at bounding box center [449, 280] width 123 height 10
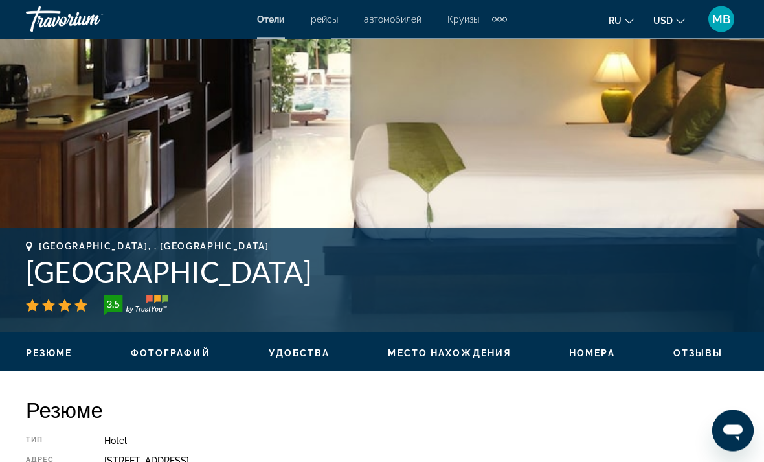
scroll to position [323, 0]
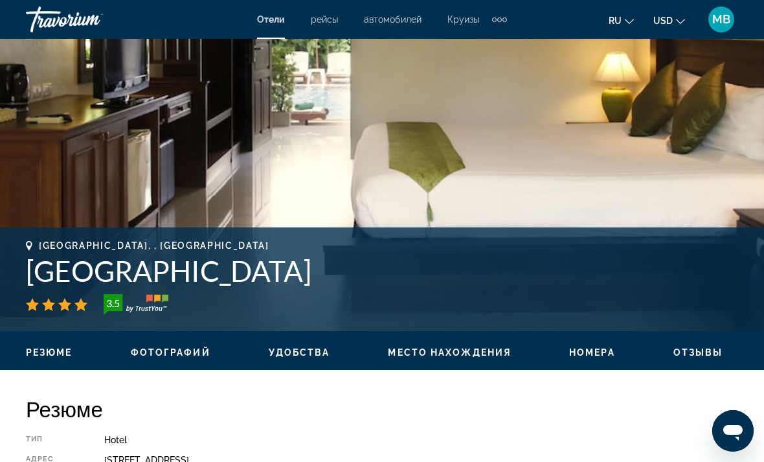
click at [762, 300] on div "[GEOGRAPHIC_DATA], , [GEOGRAPHIC_DATA] [GEOGRAPHIC_DATA] 3.5 адрес [STREET_ADDR…" at bounding box center [382, 279] width 764 height 78
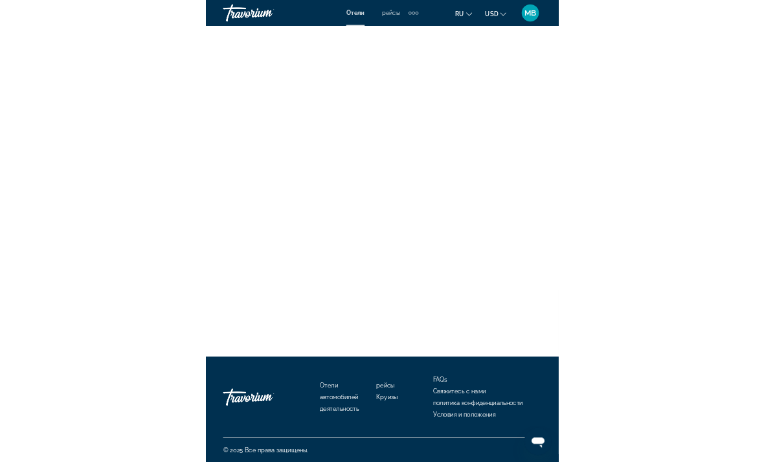
scroll to position [5636, 0]
